Goal: Task Accomplishment & Management: Manage account settings

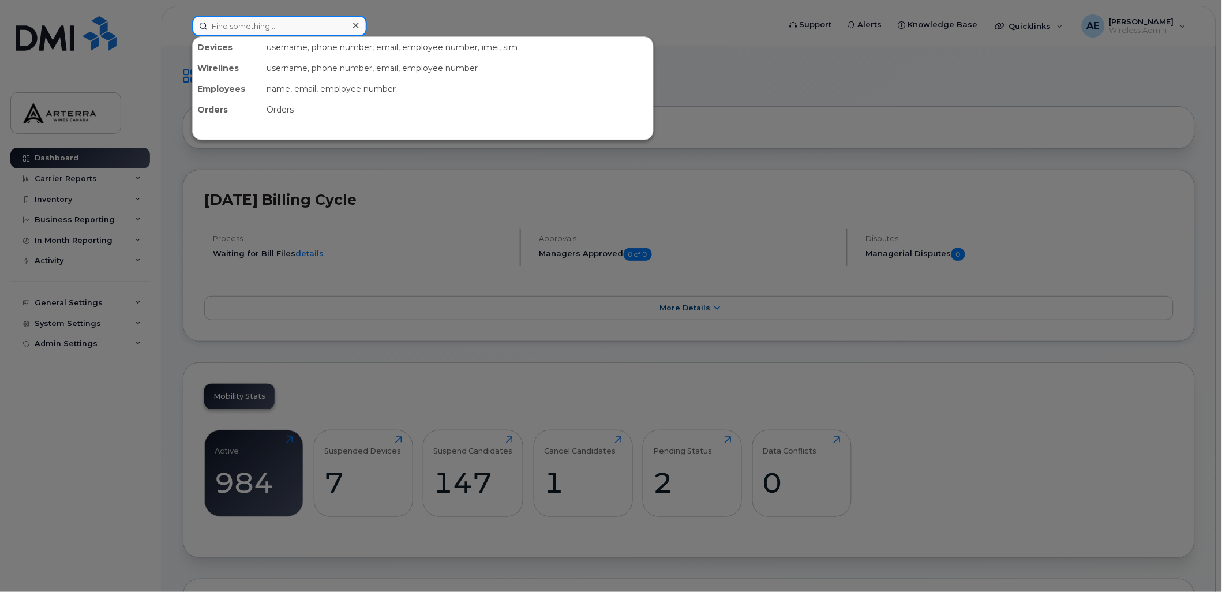
paste input "[PHONE_NUMBER]"
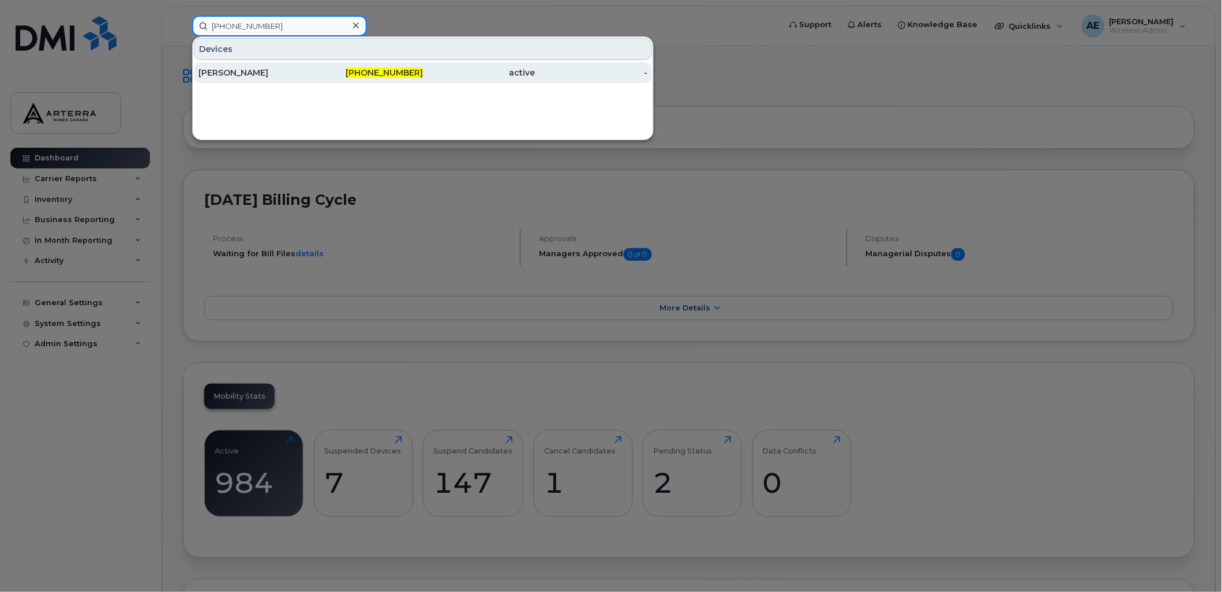
type input "418-563-8739"
click at [244, 74] on div "Yanick Fiset" at bounding box center [255, 73] width 113 height 12
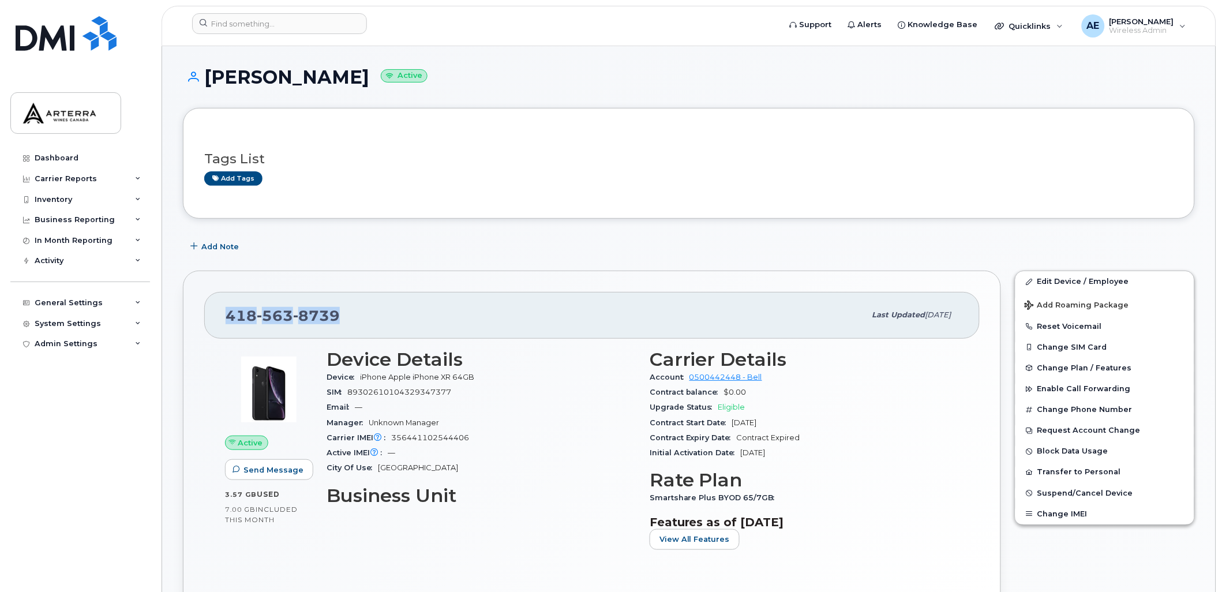
drag, startPoint x: 337, startPoint y: 316, endPoint x: 229, endPoint y: 315, distance: 107.9
click at [229, 315] on span "418 563 8739" at bounding box center [283, 315] width 114 height 17
copy span "418 563 8739"
click at [284, 25] on input at bounding box center [279, 23] width 175 height 21
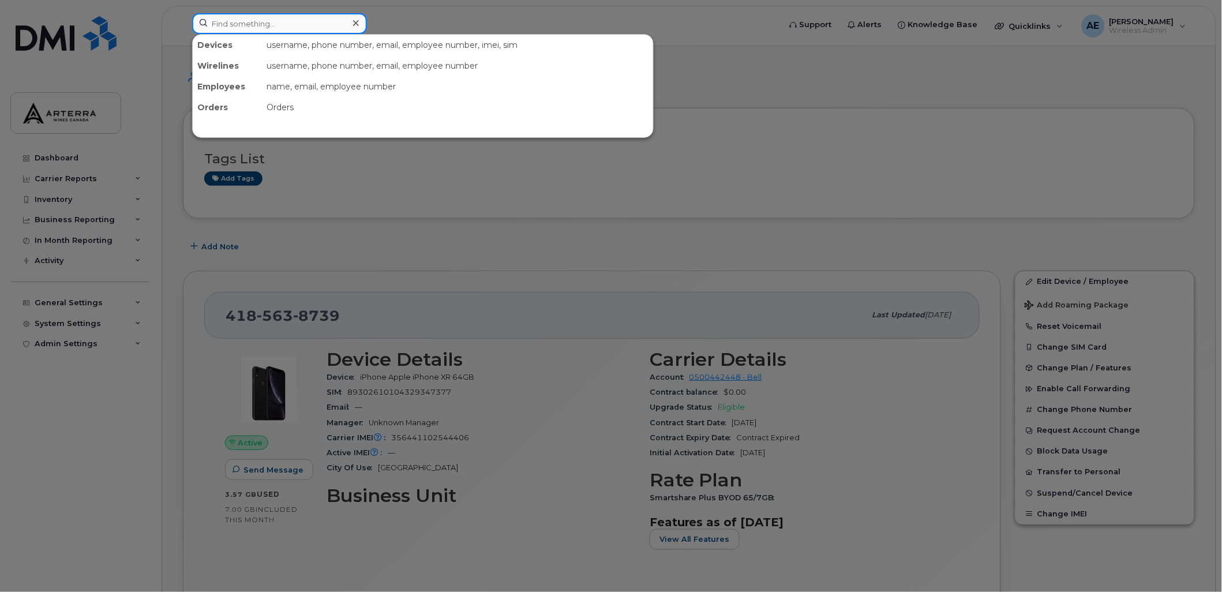
paste input "Tilda Daci"
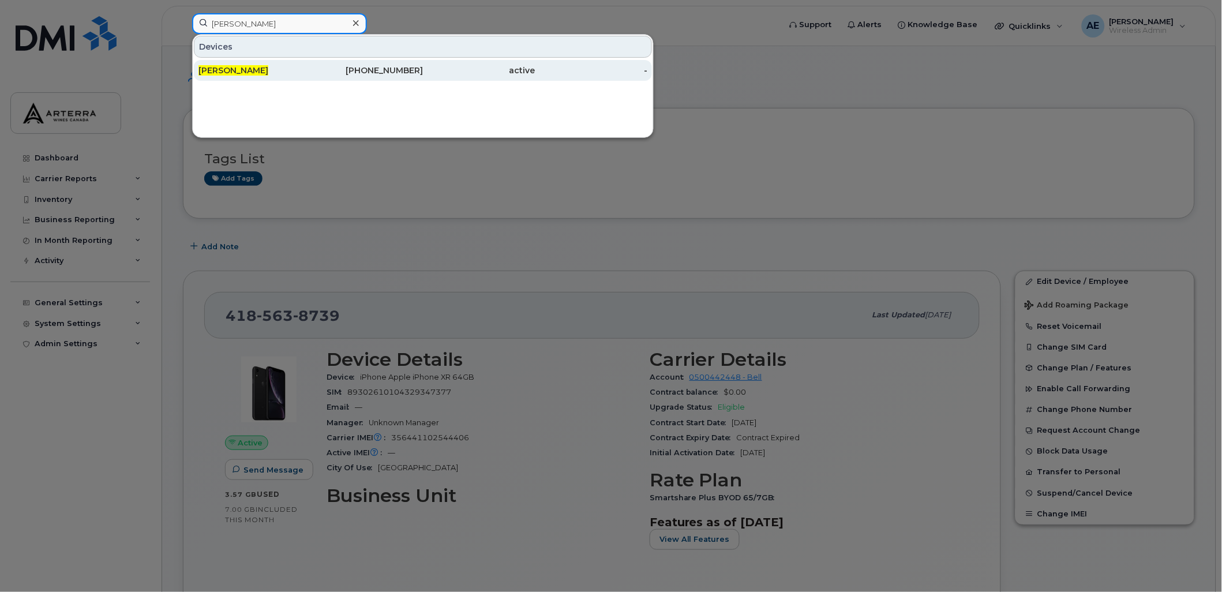
type input "Tilda Daci"
click at [235, 68] on span "Tilda Daci" at bounding box center [234, 70] width 70 height 10
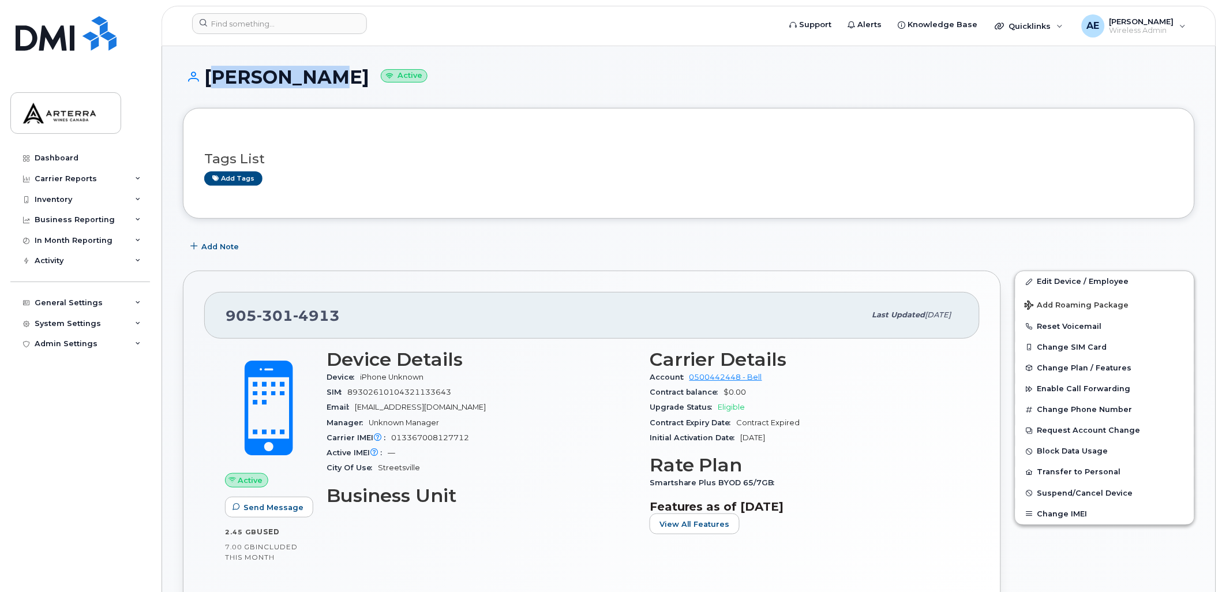
drag, startPoint x: 207, startPoint y: 74, endPoint x: 297, endPoint y: 74, distance: 90.6
click at [297, 74] on h1 "Tilda Daci Active" at bounding box center [689, 77] width 1012 height 20
drag, startPoint x: 343, startPoint y: 316, endPoint x: 227, endPoint y: 310, distance: 116.7
click at [227, 310] on div "905 301 4913" at bounding box center [546, 315] width 640 height 24
copy span "905 301 4913"
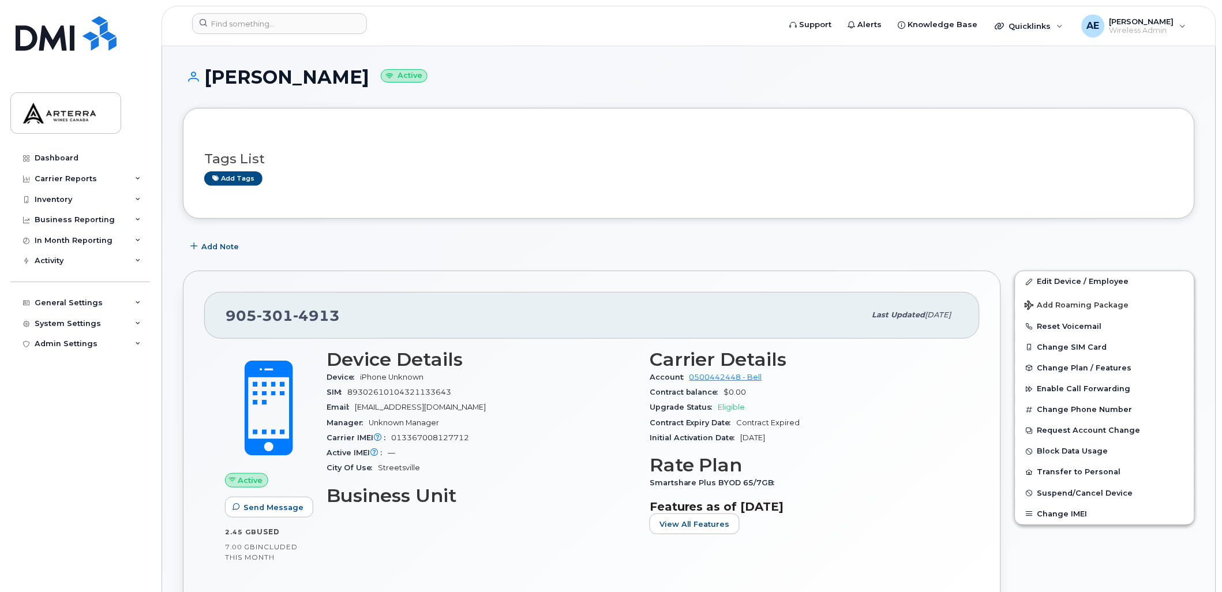
drag, startPoint x: 791, startPoint y: 237, endPoint x: 767, endPoint y: 231, distance: 24.2
click at [791, 237] on div "Add Note" at bounding box center [689, 246] width 1012 height 21
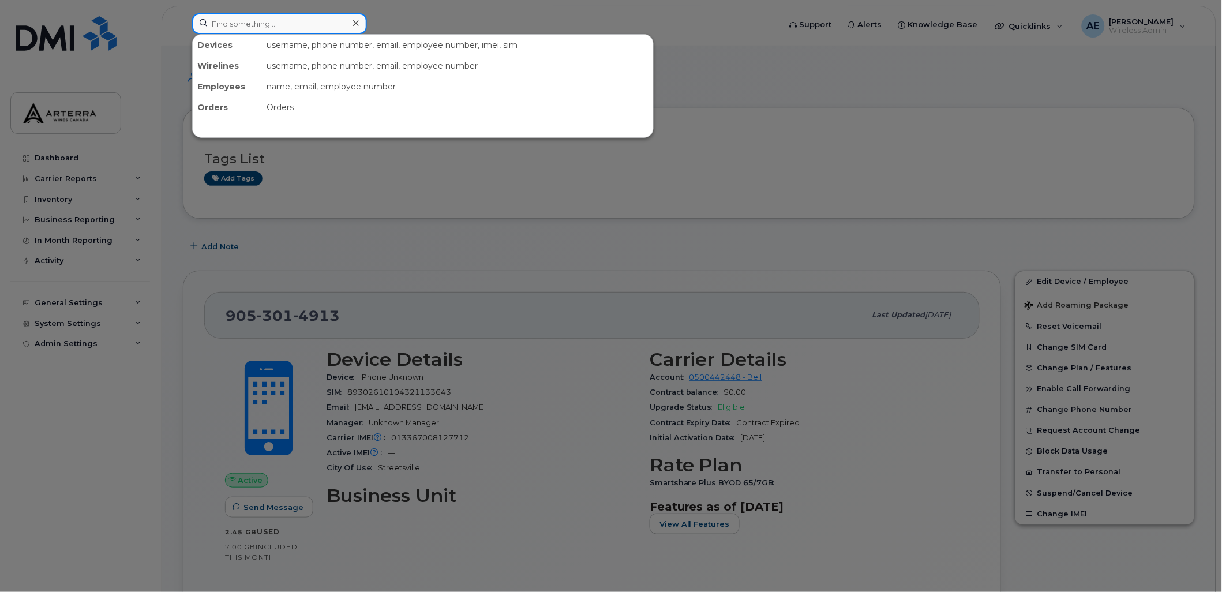
paste input "Chloe Boydell"
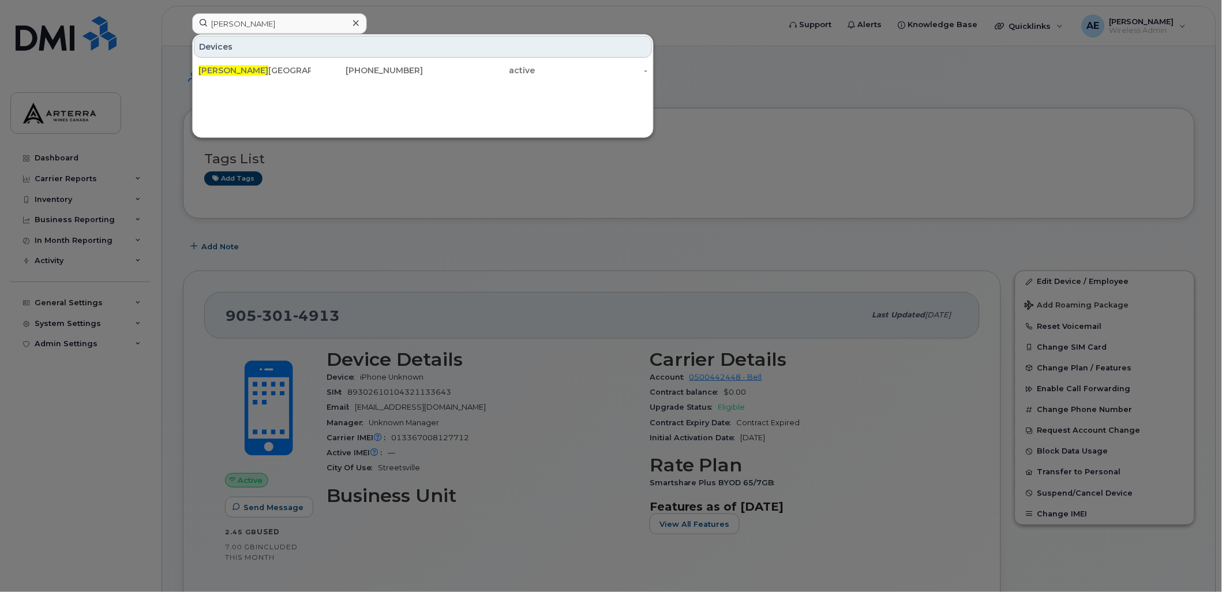
click at [824, 85] on div at bounding box center [611, 296] width 1222 height 592
click at [269, 20] on input "Chloe" at bounding box center [279, 23] width 175 height 21
type input "C"
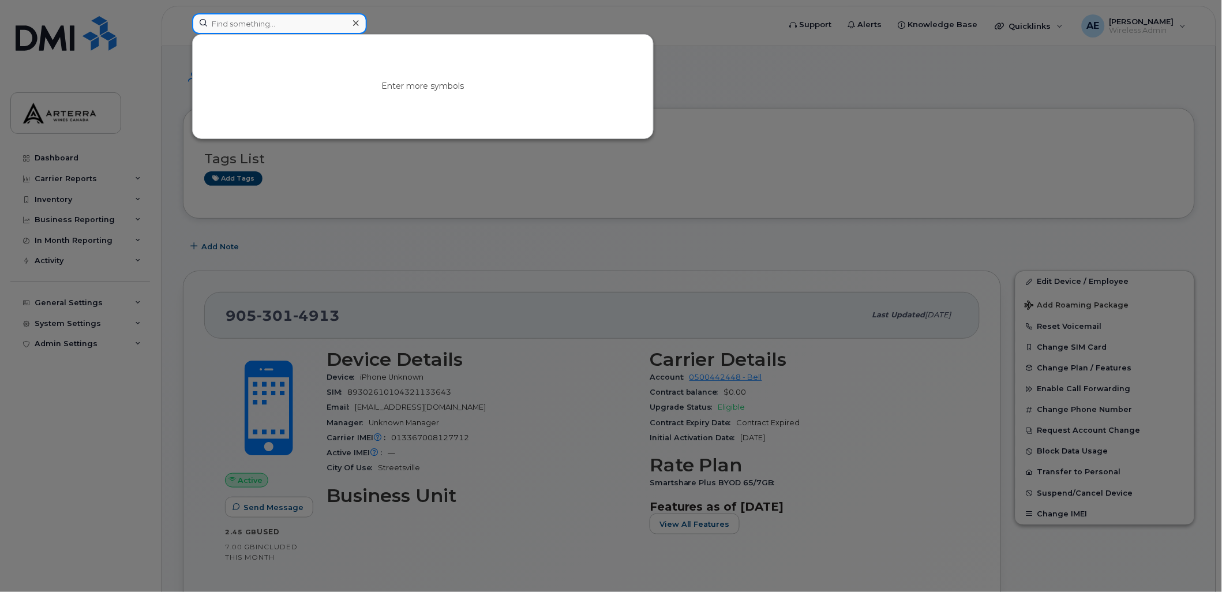
paste input "2504085135"
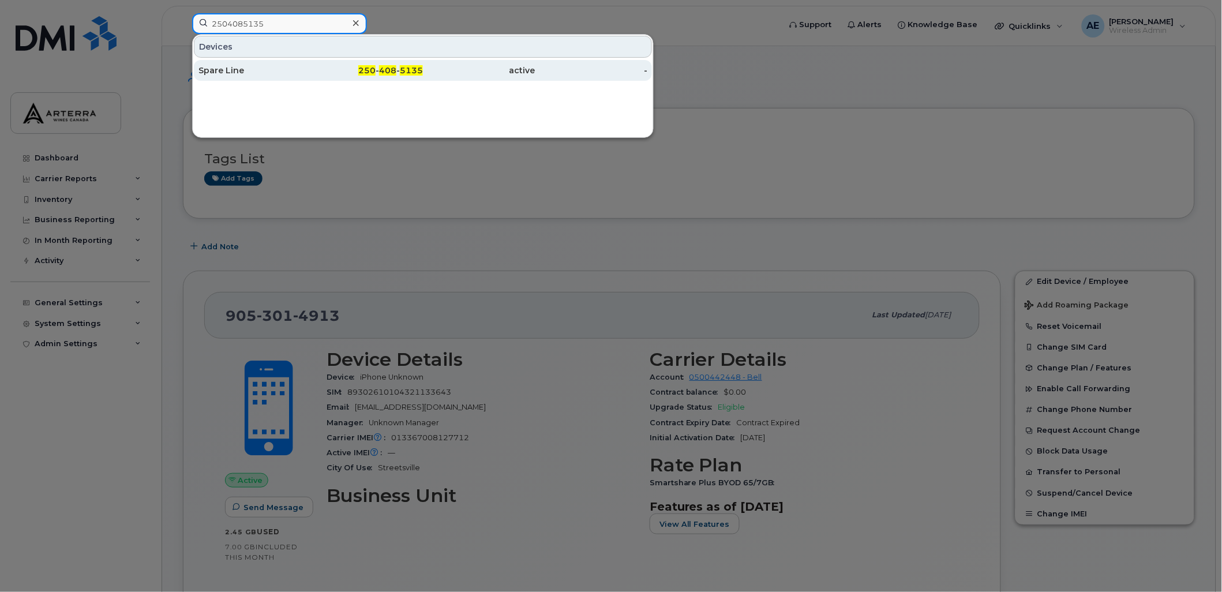
type input "2504085135"
click at [229, 65] on div "Spare Line" at bounding box center [255, 70] width 113 height 21
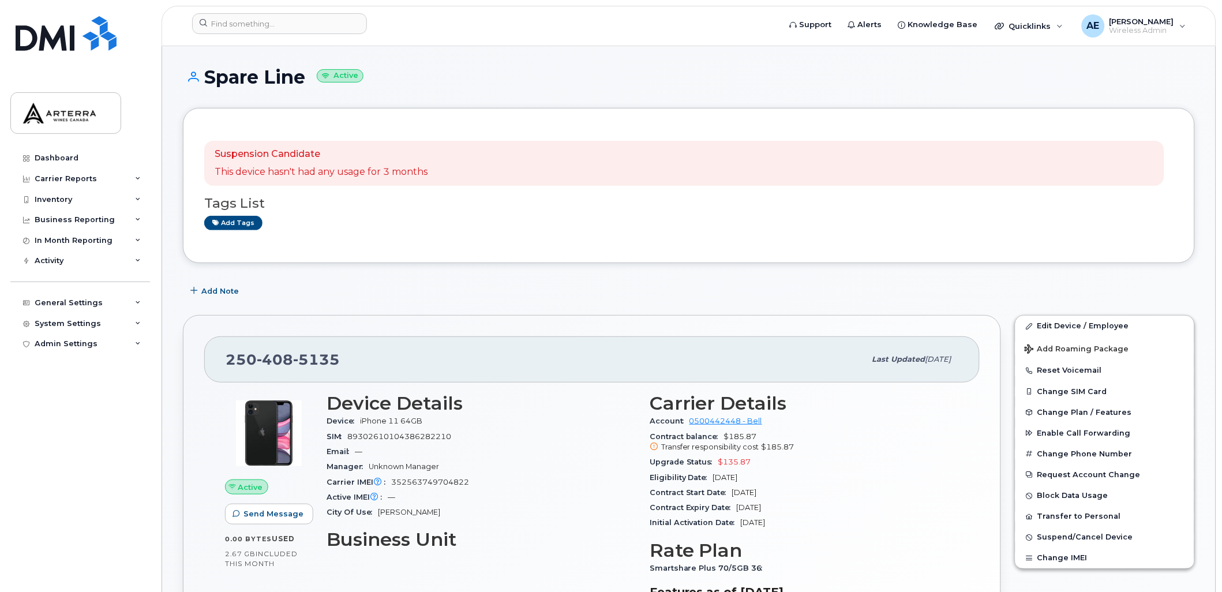
click at [566, 298] on div "Add Note" at bounding box center [689, 290] width 1012 height 21
drag, startPoint x: 339, startPoint y: 357, endPoint x: 227, endPoint y: 355, distance: 111.4
click at [227, 355] on div "250 408 5135" at bounding box center [546, 359] width 640 height 24
copy span "250 408 5135"
click at [1110, 325] on link "Edit Device / Employee" at bounding box center [1105, 326] width 179 height 21
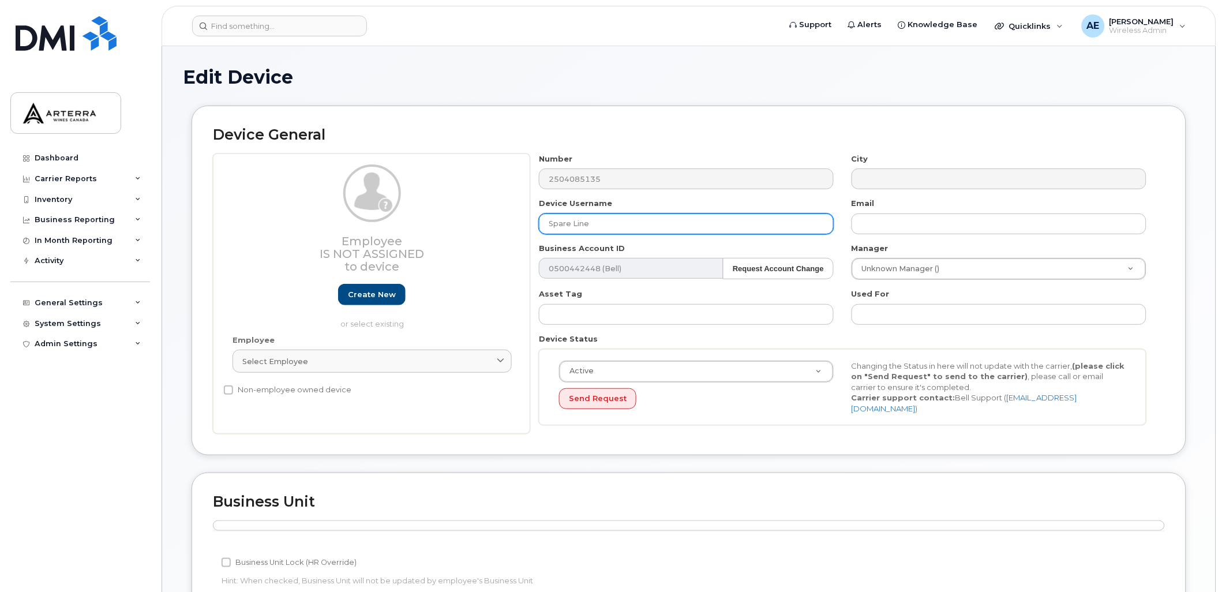
click at [667, 219] on input "Spare Line" at bounding box center [686, 224] width 295 height 21
click at [637, 220] on input "Spare Line" at bounding box center [686, 224] width 295 height 21
click at [578, 223] on input "Spare Line" at bounding box center [686, 224] width 295 height 21
drag, startPoint x: 486, startPoint y: 215, endPoint x: 469, endPoint y: 214, distance: 16.7
click at [469, 214] on div "Employee Is not assigned to device Create new or select existing Employee Selec…" at bounding box center [689, 293] width 952 height 281
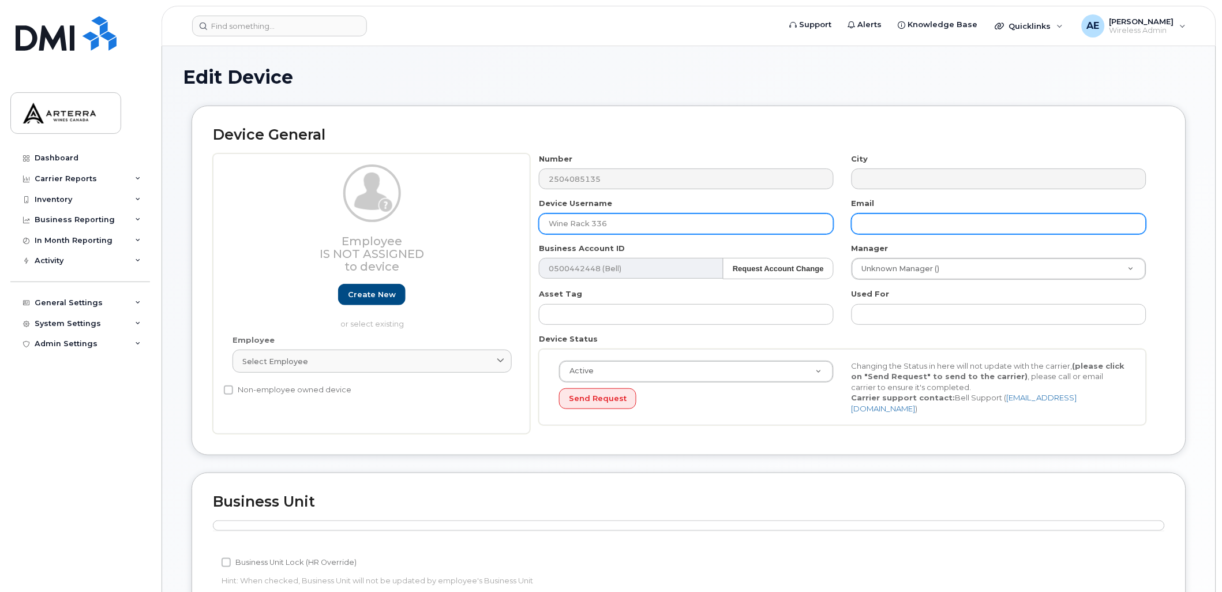
type input "Wine Rack 336"
click at [920, 226] on input "text" at bounding box center [999, 224] width 295 height 21
type input "[PERSON_NAME][EMAIL_ADDRESS][PERSON_NAME][DOMAIN_NAME]"
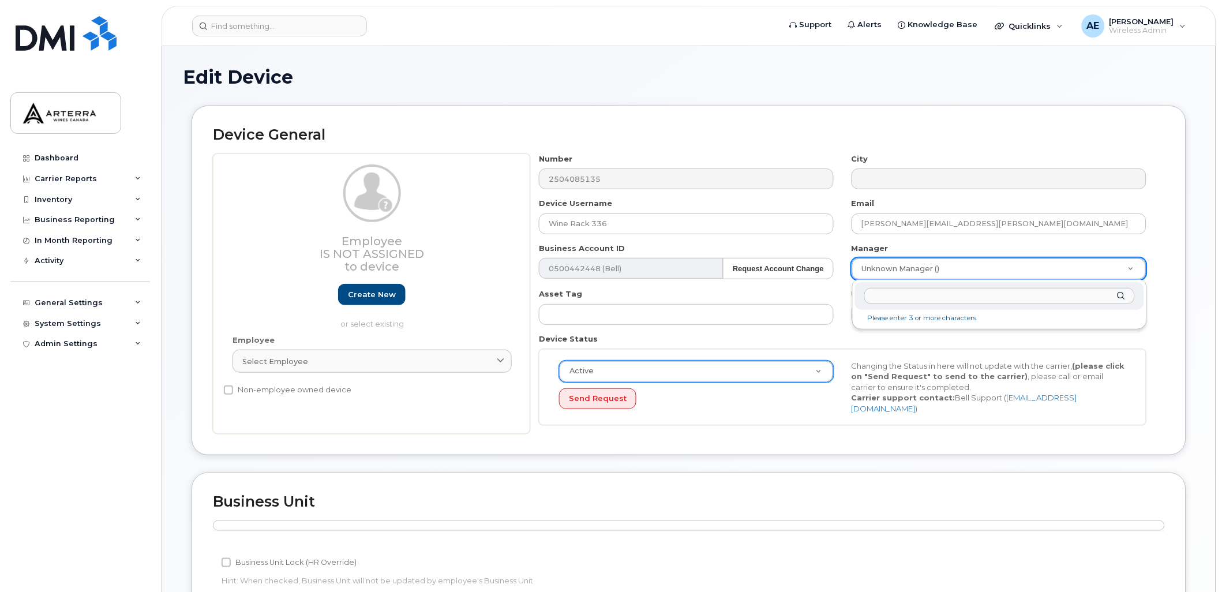
click at [904, 292] on input "text" at bounding box center [999, 296] width 271 height 17
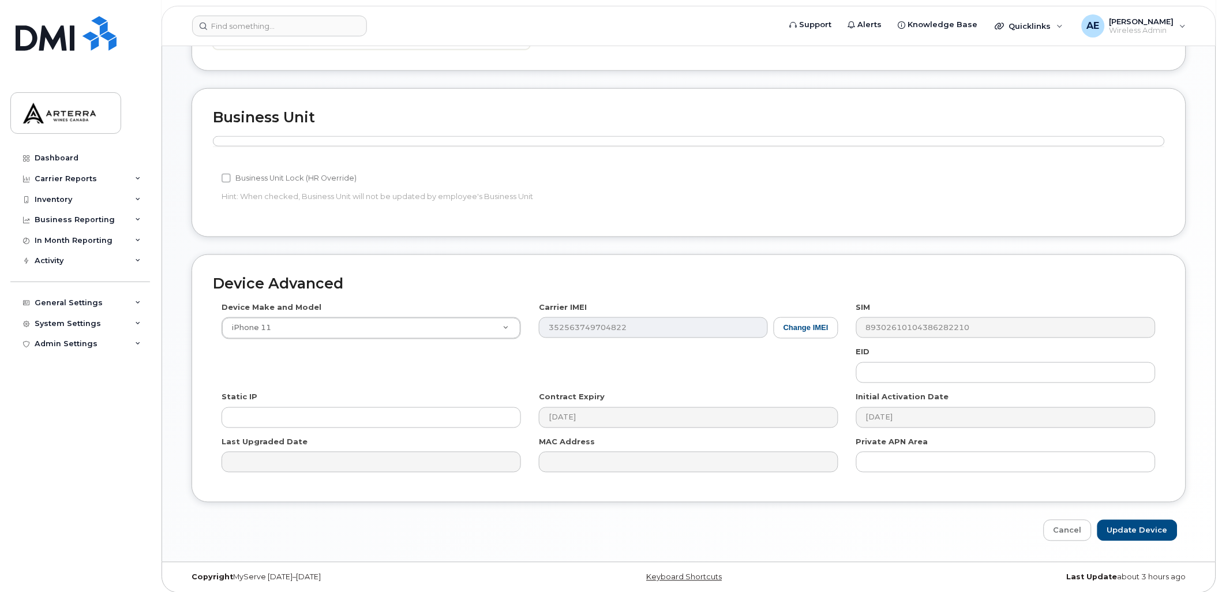
scroll to position [387, 0]
click at [1150, 520] on input "Update Device" at bounding box center [1138, 527] width 80 height 21
type input "Saving..."
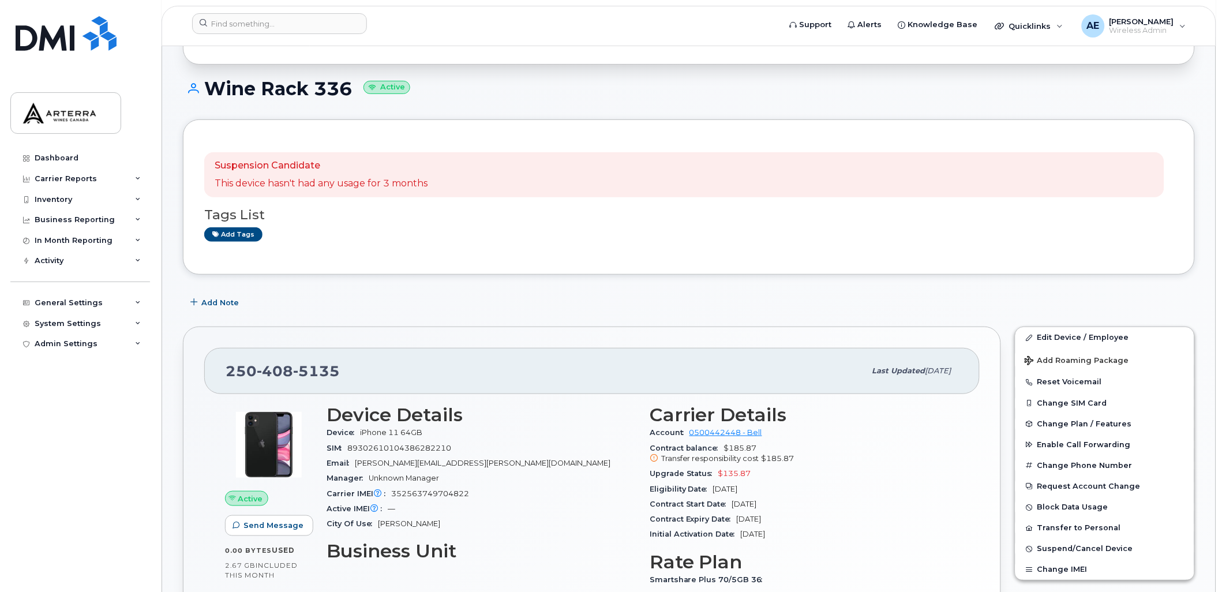
scroll to position [64, 0]
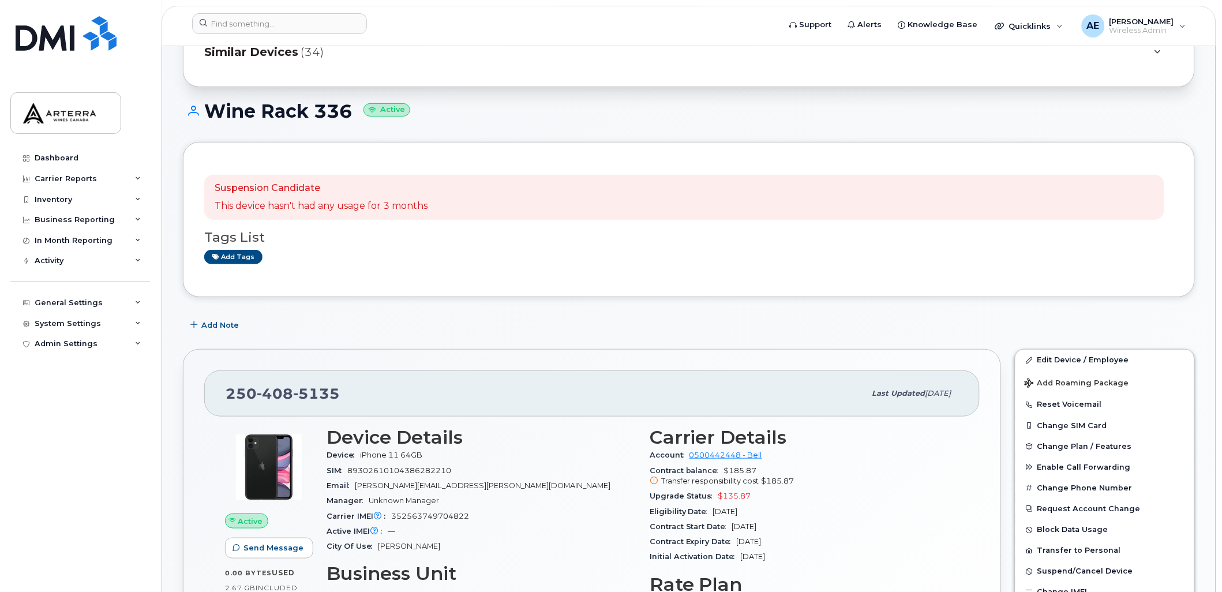
click at [507, 322] on div "Add Note" at bounding box center [689, 325] width 1012 height 21
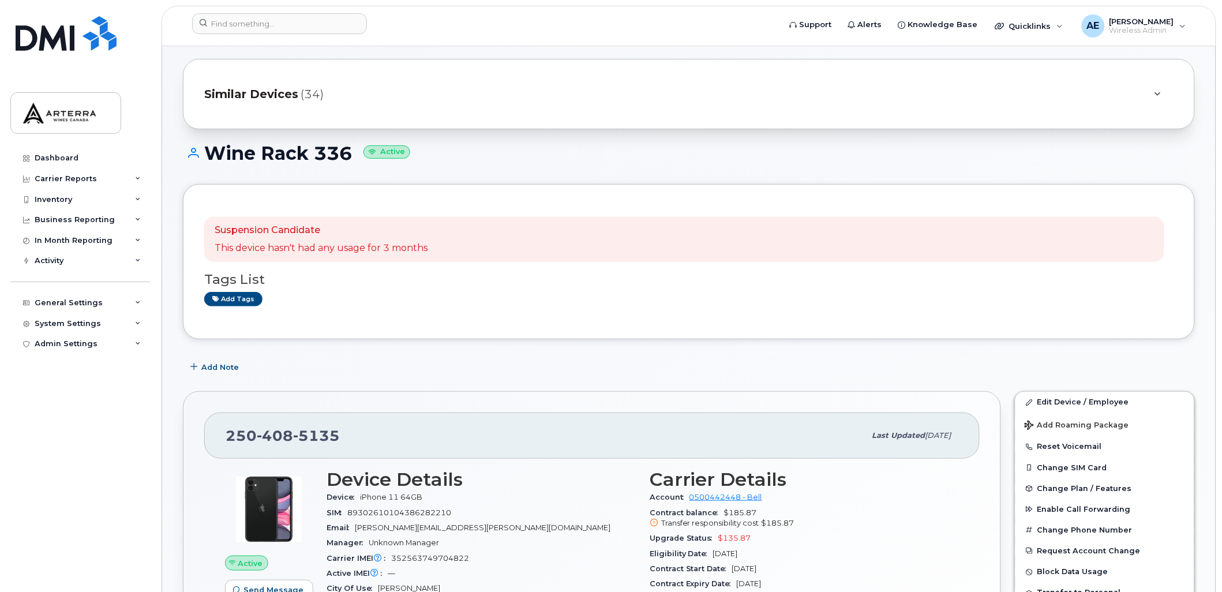
scroll to position [0, 0]
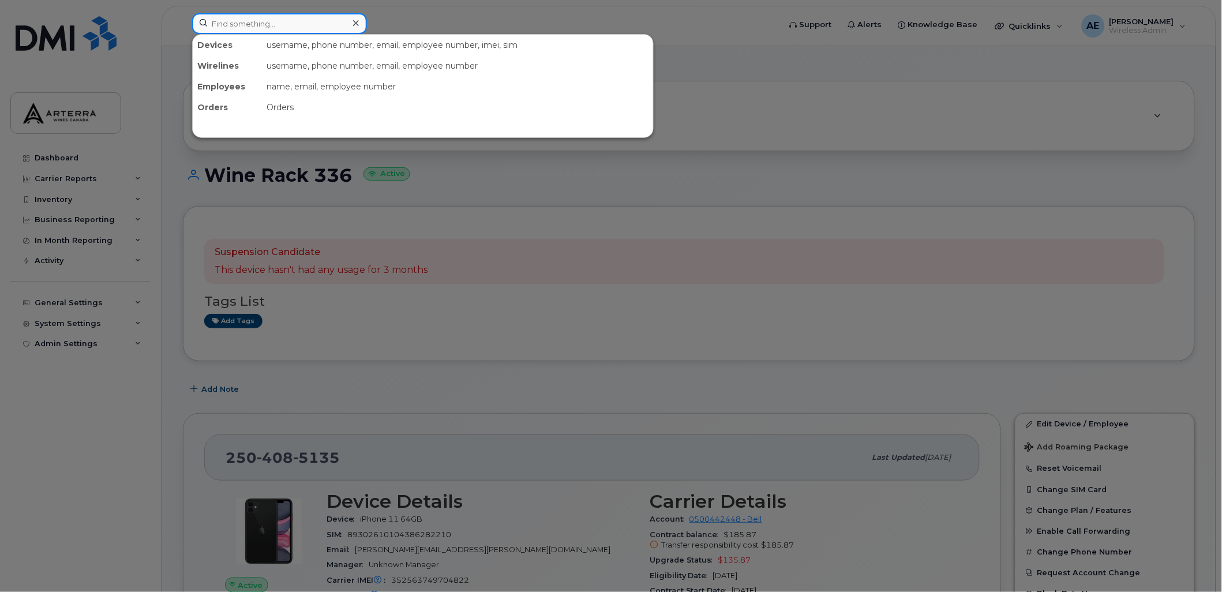
click at [293, 25] on input at bounding box center [279, 23] width 175 height 21
paste input "5142607783"
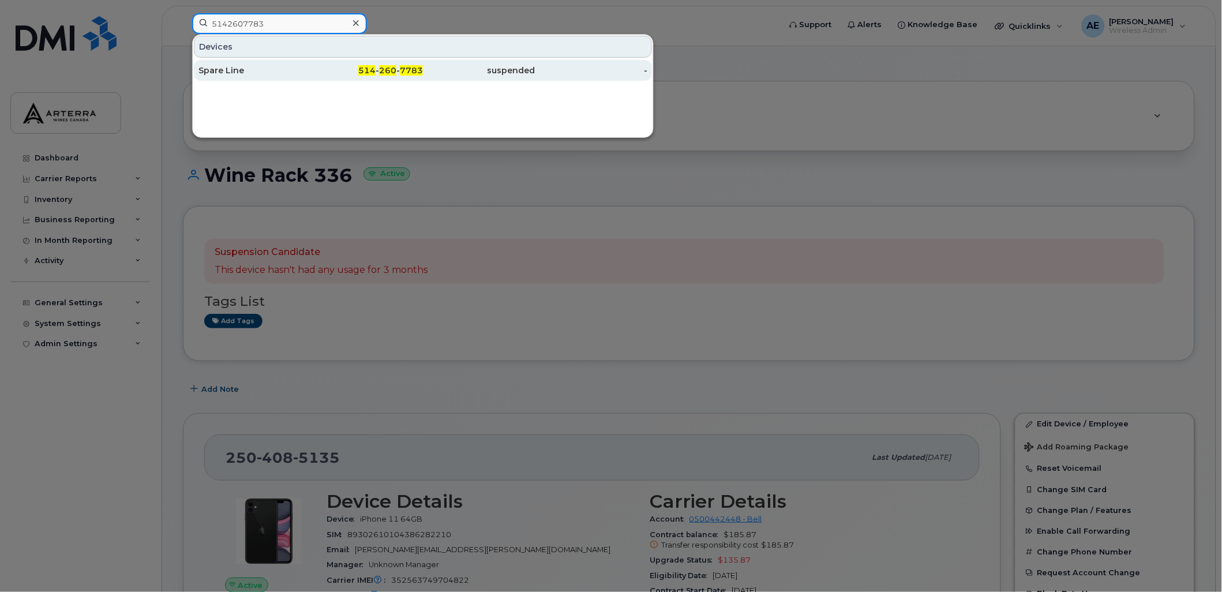
type input "5142607783"
click at [235, 65] on div "Spare Line" at bounding box center [255, 71] width 113 height 12
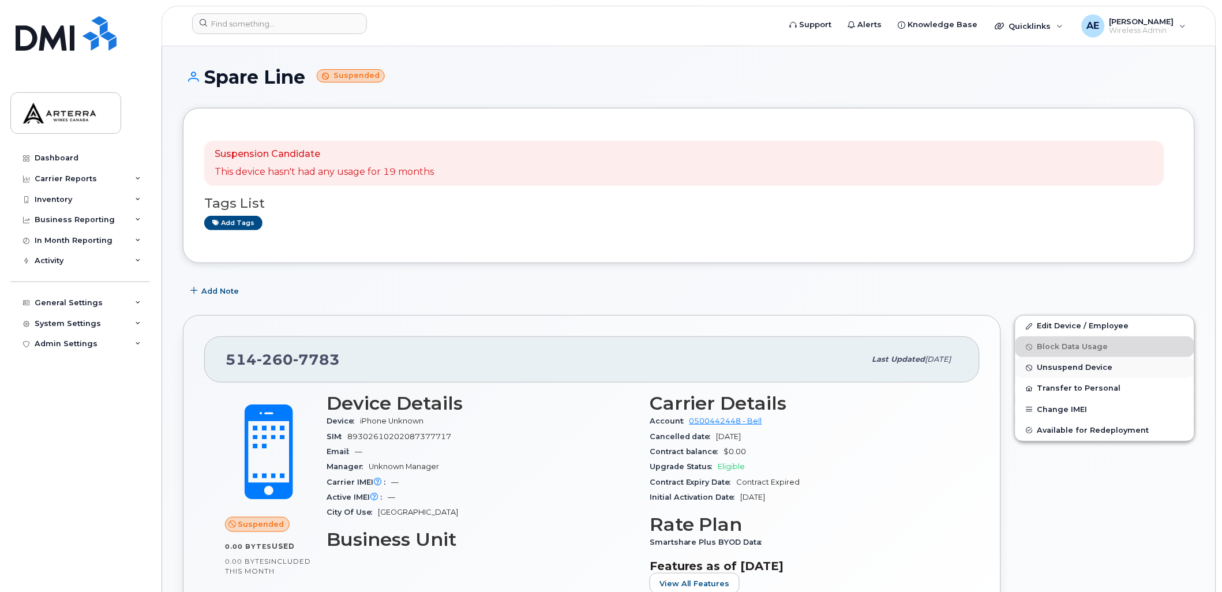
click at [1058, 366] on span "Unsuspend Device" at bounding box center [1076, 368] width 76 height 9
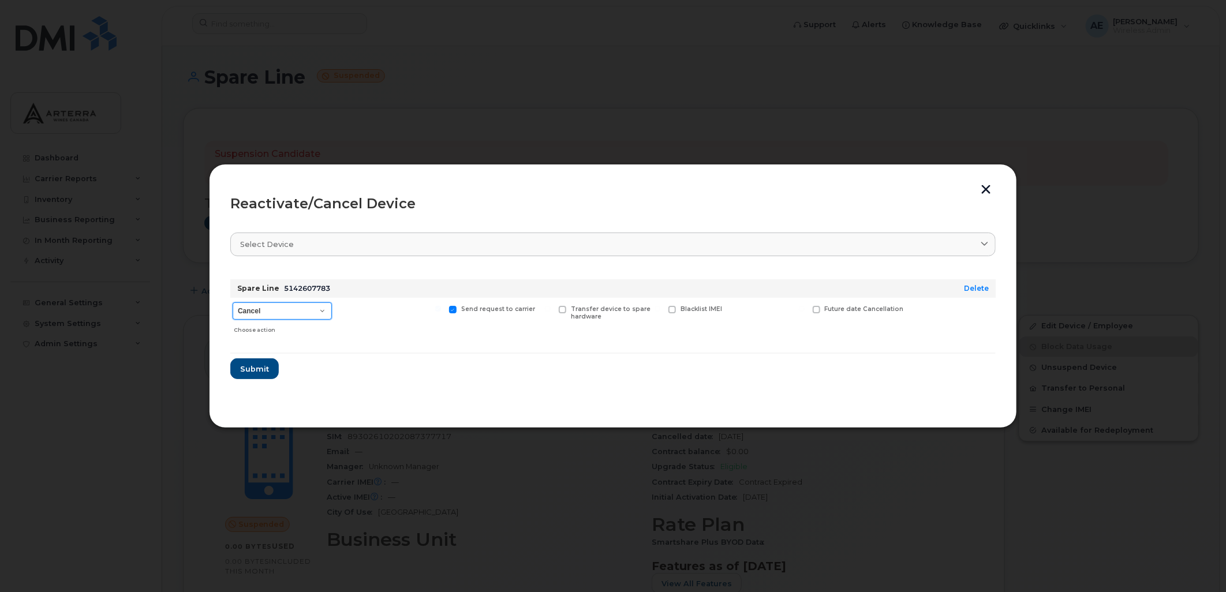
click at [268, 309] on select "Cancel Suspend - Extend Suspension Reactivate" at bounding box center [282, 310] width 99 height 17
select select "[object Object]"
click at [233, 302] on select "Cancel Suspend - Extend Suspension Reactivate" at bounding box center [282, 310] width 99 height 17
click at [263, 367] on span "Submit" at bounding box center [253, 369] width 29 height 11
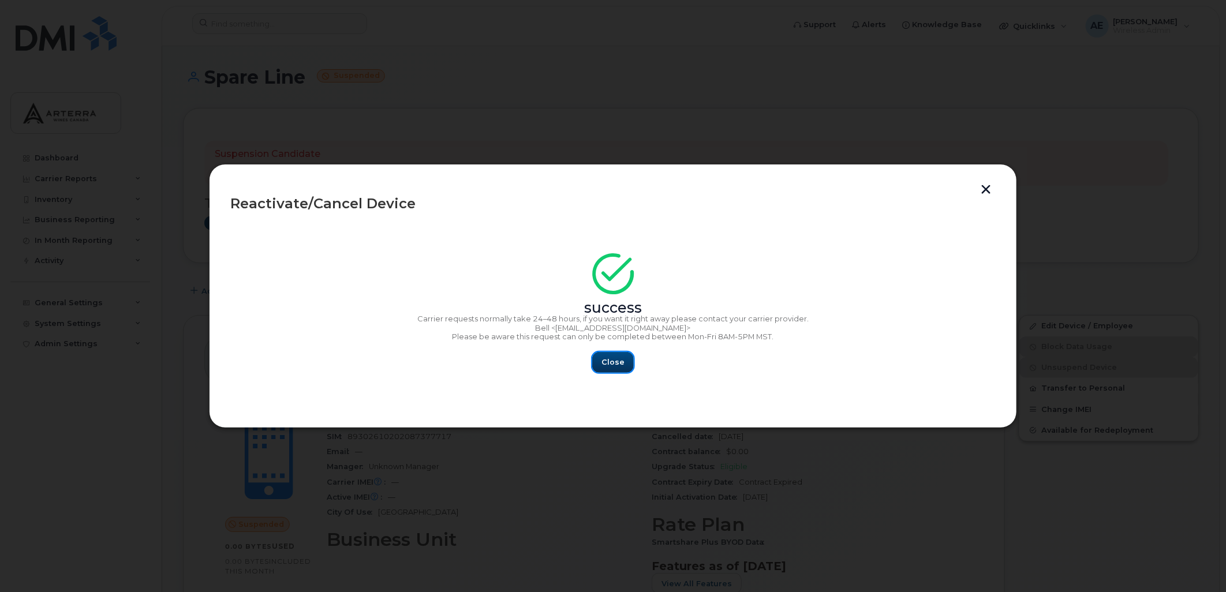
click at [602, 358] on span "Close" at bounding box center [612, 362] width 23 height 11
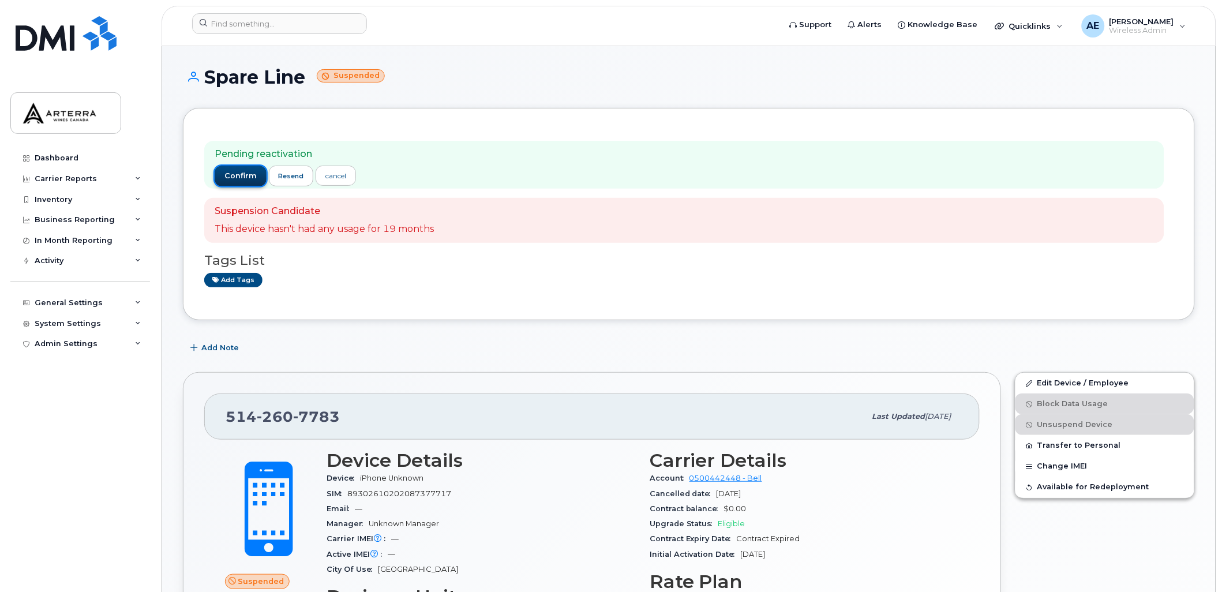
click at [241, 171] on span "confirm" at bounding box center [240, 176] width 32 height 10
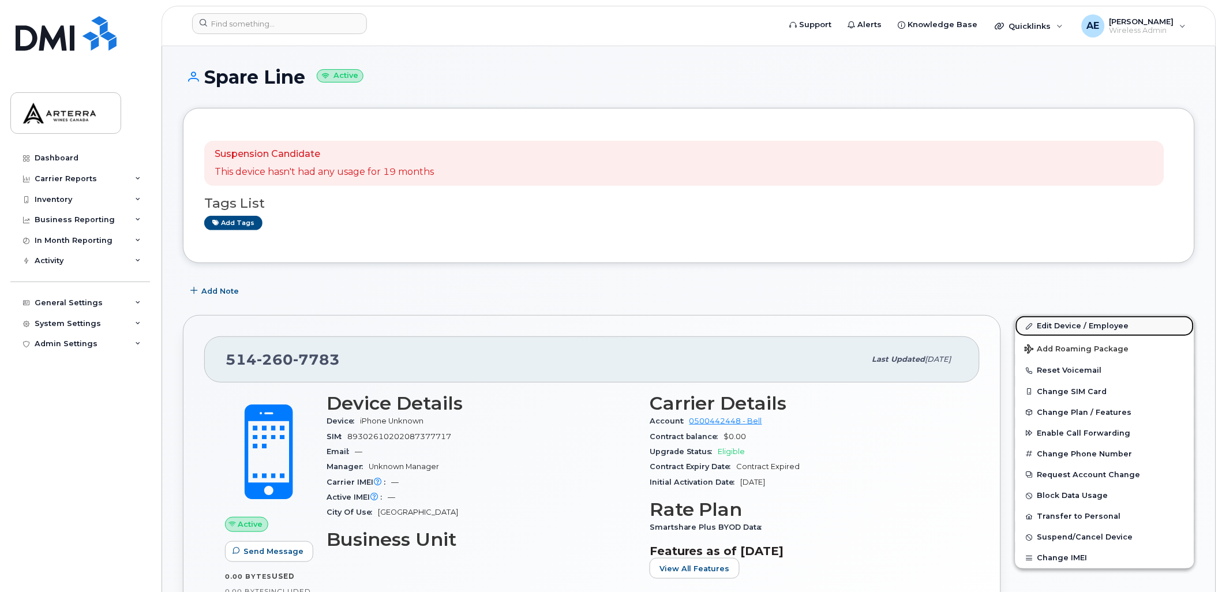
click at [1124, 326] on link "Edit Device / Employee" at bounding box center [1105, 326] width 179 height 21
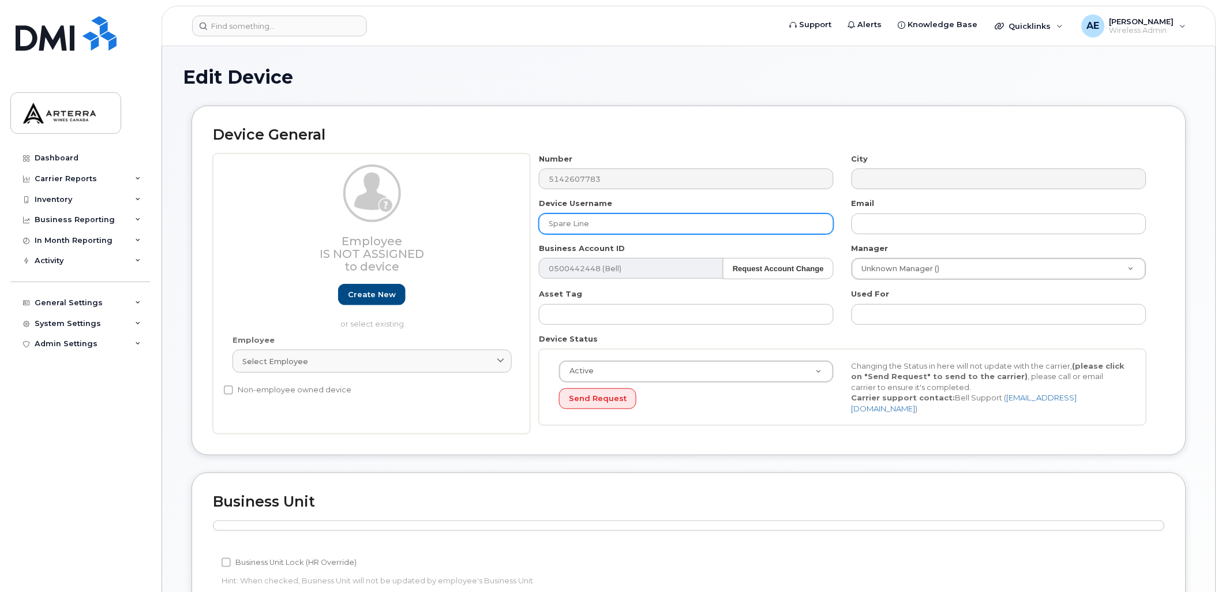
click at [616, 220] on input "Spare Line" at bounding box center [686, 224] width 295 height 21
click at [598, 222] on input "Spare Line" at bounding box center [686, 224] width 295 height 21
click at [600, 223] on input "Spare Line" at bounding box center [686, 224] width 295 height 21
click at [608, 216] on input "Spare Line" at bounding box center [686, 224] width 295 height 21
click at [604, 217] on input "Spare Line" at bounding box center [686, 224] width 295 height 21
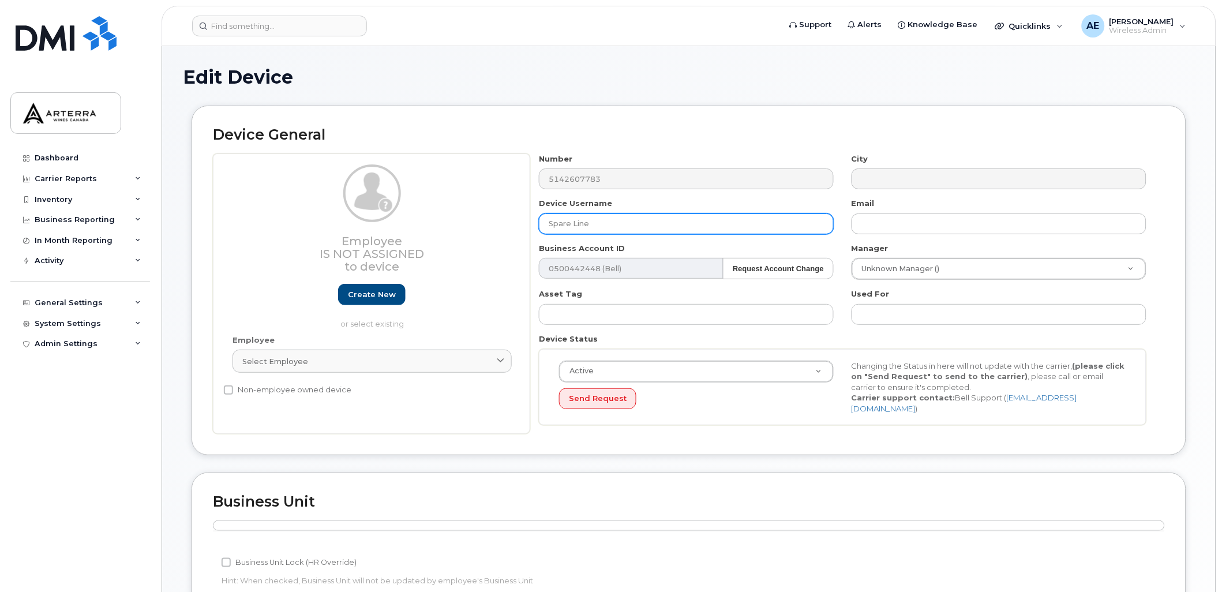
click at [604, 218] on input "Spare Line" at bounding box center [686, 224] width 295 height 21
drag, startPoint x: 616, startPoint y: 220, endPoint x: 523, endPoint y: 215, distance: 93.1
click at [523, 215] on div "Employee Is not assigned to device Create new or select existing Employee Selec…" at bounding box center [689, 293] width 952 height 281
type input "Ц"
type input "Wine Rack 336"
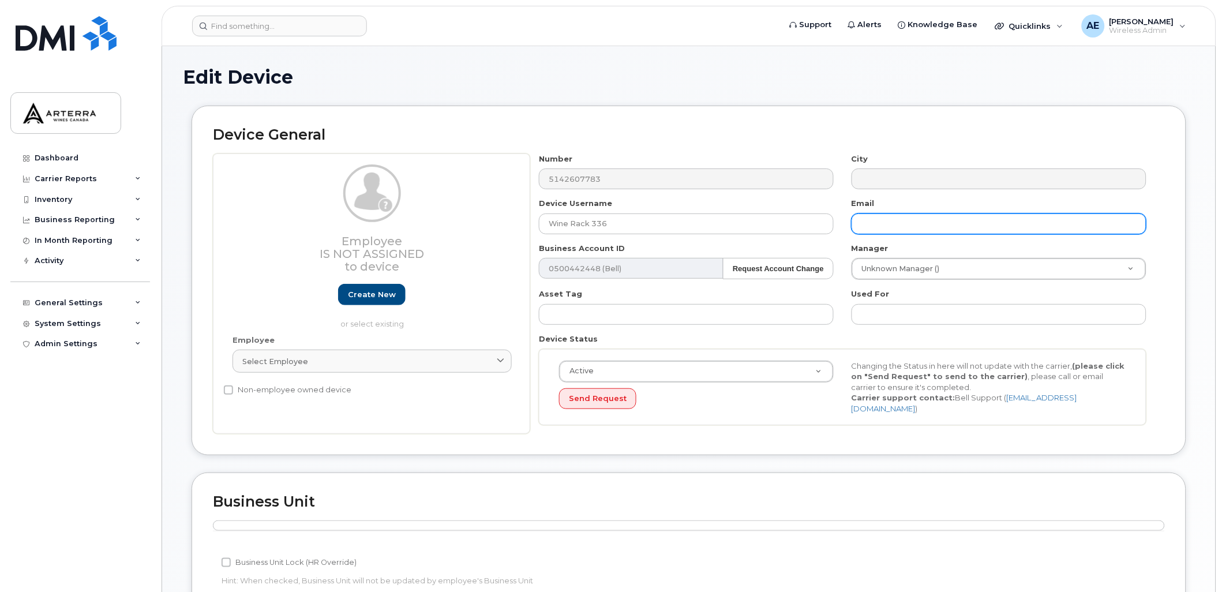
click at [879, 220] on input "text" at bounding box center [999, 224] width 295 height 21
type input "[PERSON_NAME][EMAIL_ADDRESS][PERSON_NAME][DOMAIN_NAME]"
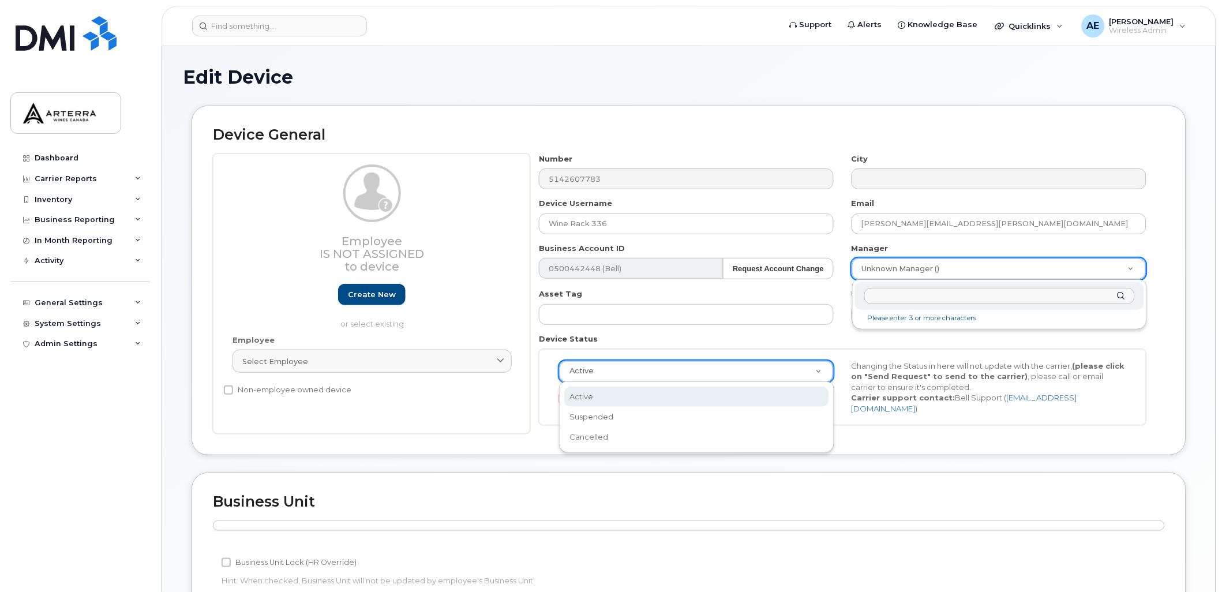
drag, startPoint x: 908, startPoint y: 270, endPoint x: 752, endPoint y: 347, distance: 173.9
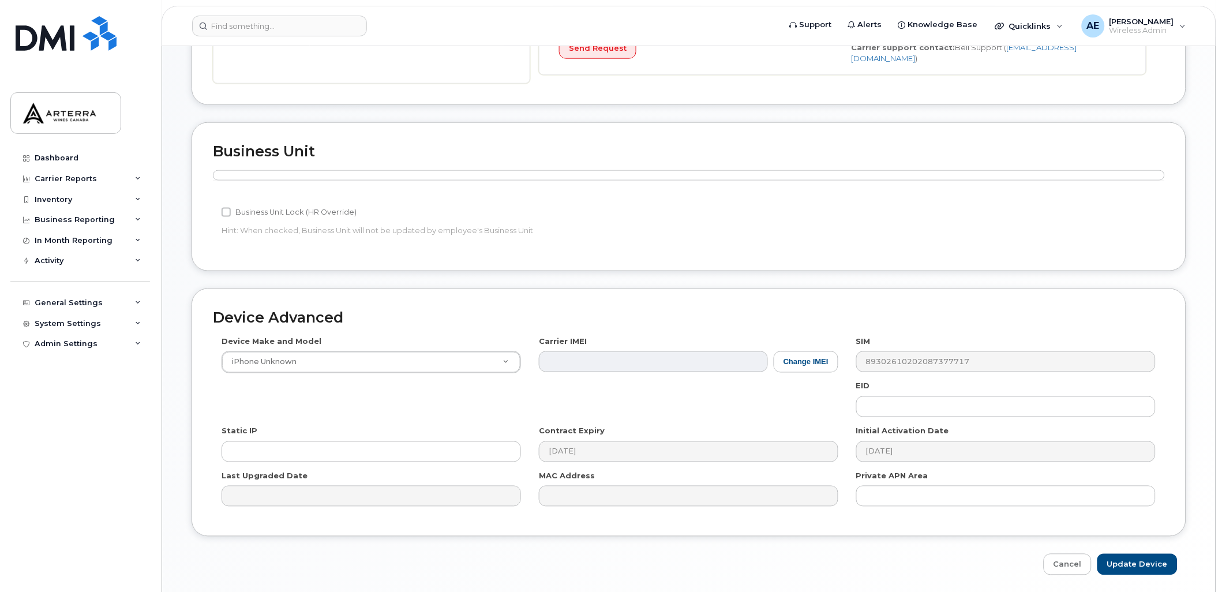
scroll to position [387, 0]
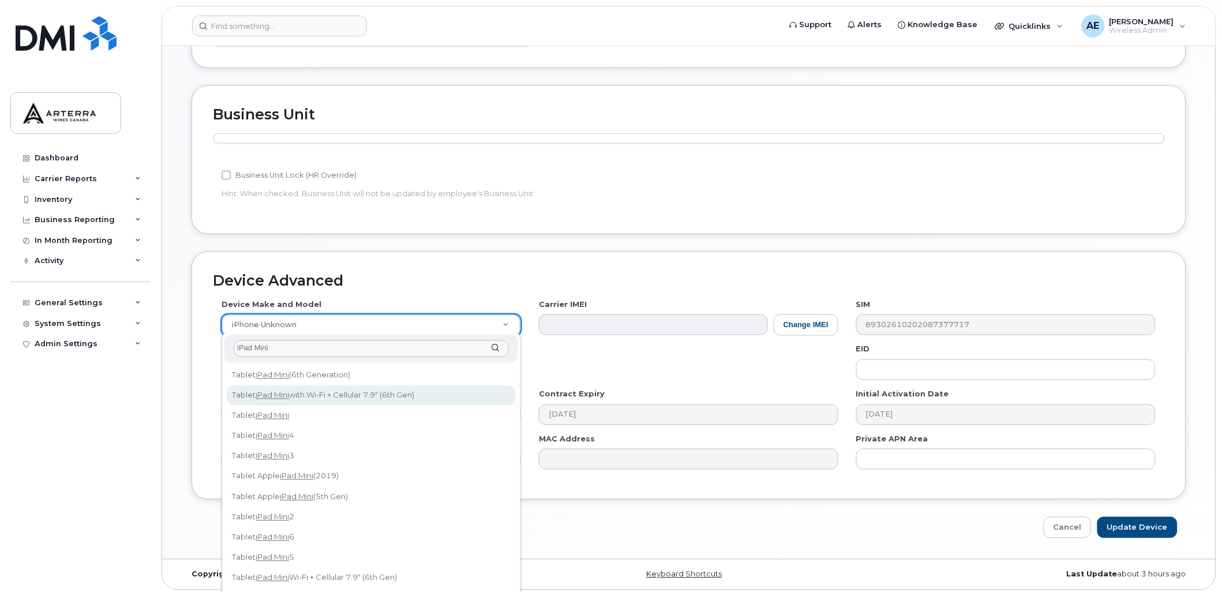
type input "iPad Mini"
select select "3047"
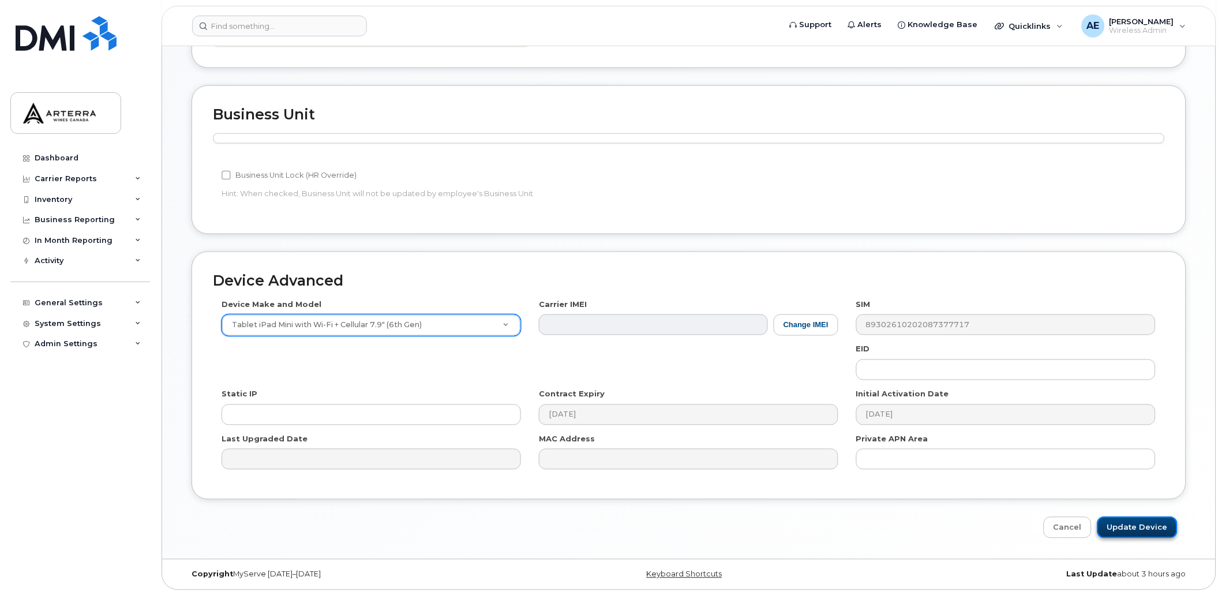
click at [1150, 524] on input "Update Device" at bounding box center [1138, 527] width 80 height 21
type input "Saving..."
